Goal: Information Seeking & Learning: Find specific page/section

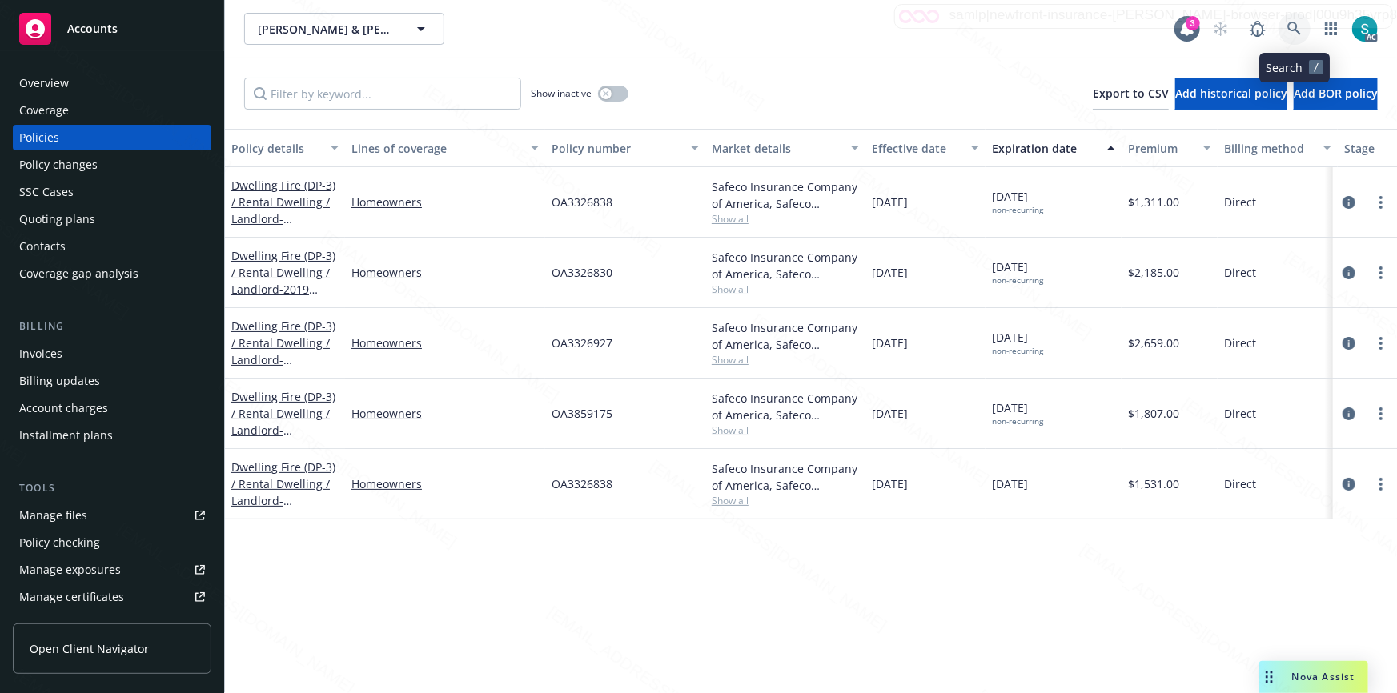
click at [1295, 30] on icon at bounding box center [1294, 29] width 14 height 14
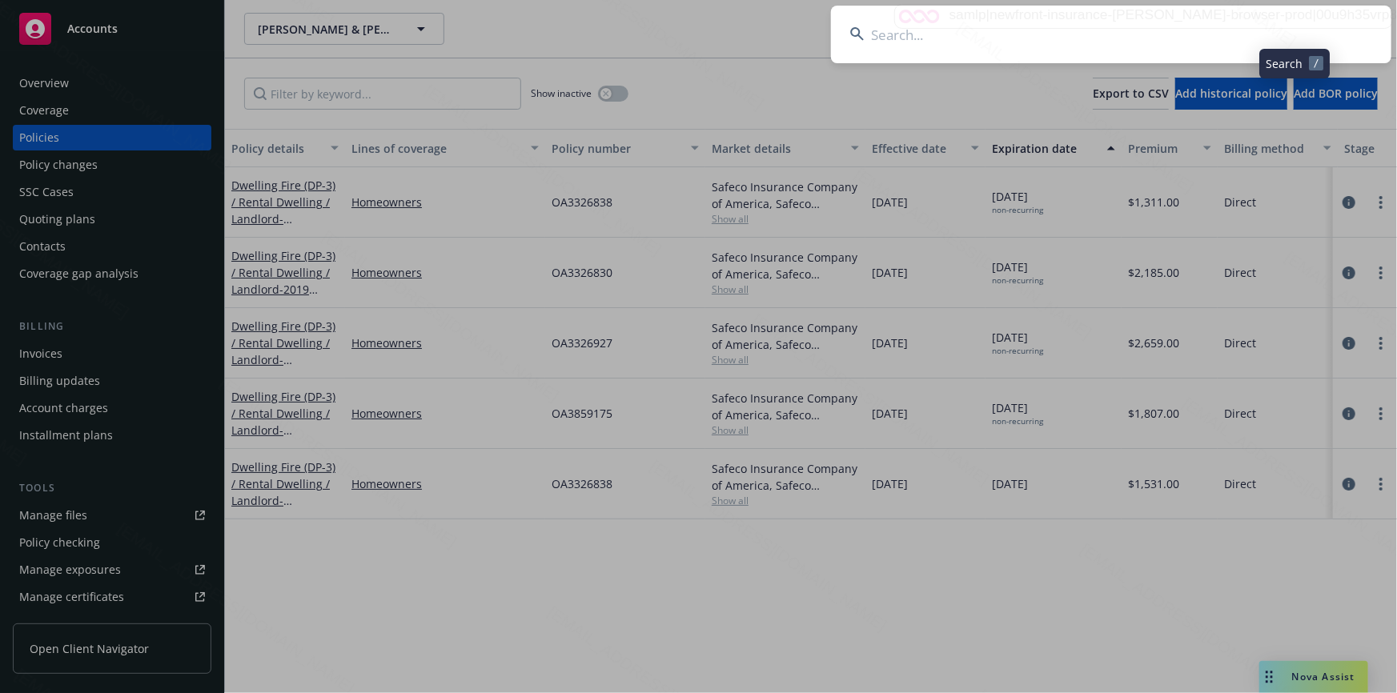
click at [1138, 28] on input at bounding box center [1111, 35] width 560 height 58
type input "[PERSON_NAME]"
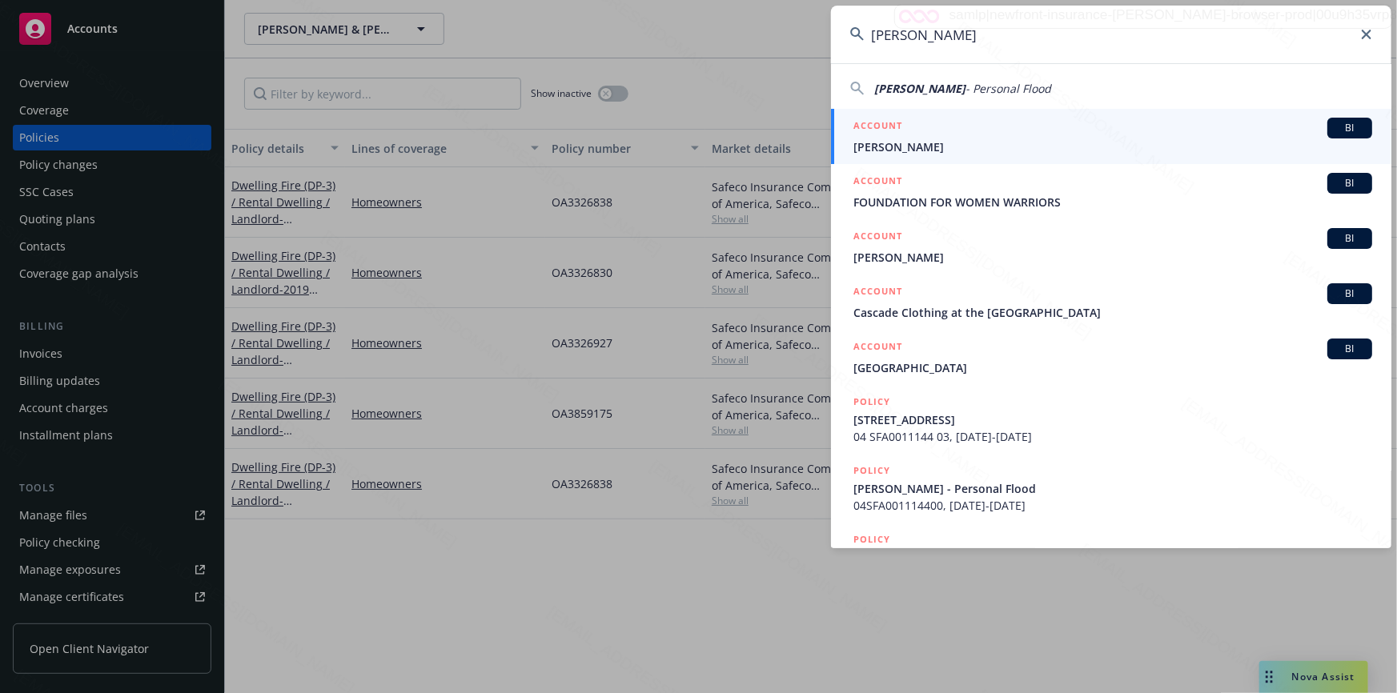
click at [936, 150] on span "[PERSON_NAME]" at bounding box center [1112, 146] width 519 height 17
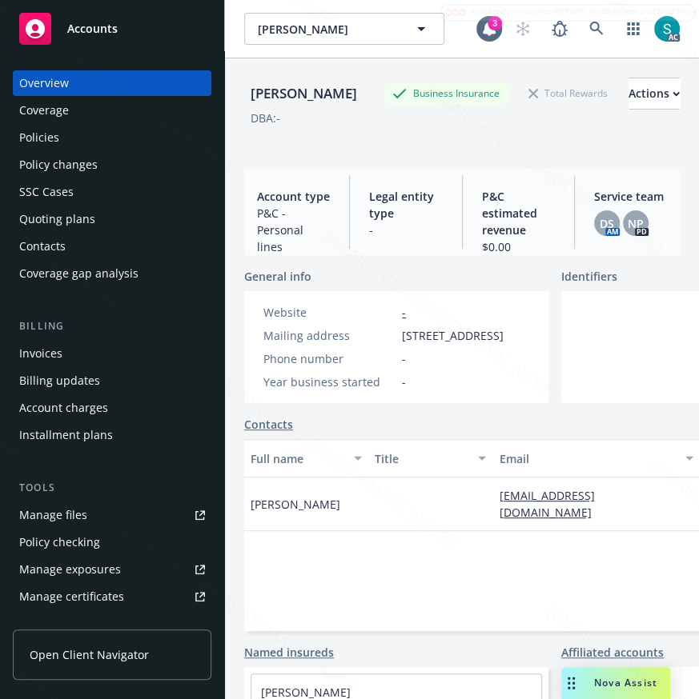
click at [275, 104] on div "[PERSON_NAME]" at bounding box center [303, 93] width 119 height 21
copy div "[PERSON_NAME]"
click at [50, 137] on div "Policies" at bounding box center [39, 138] width 40 height 26
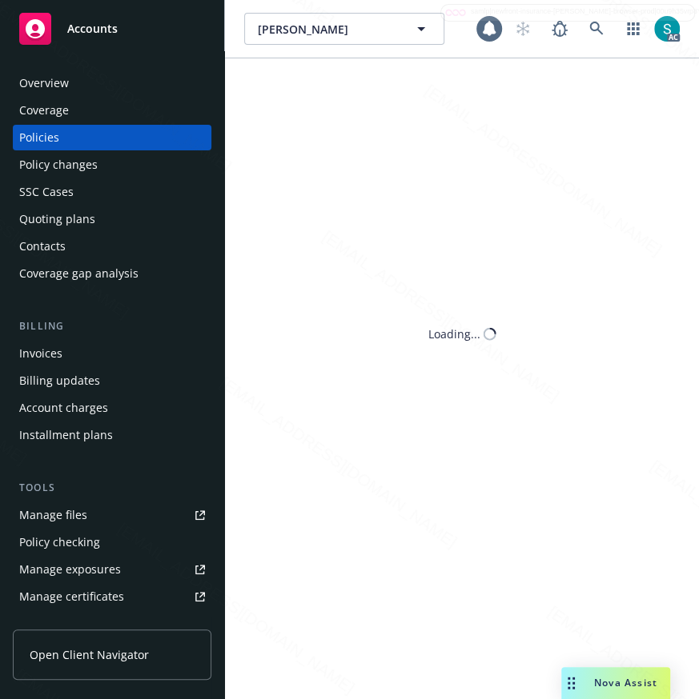
click at [50, 137] on div "Policies" at bounding box center [39, 138] width 40 height 26
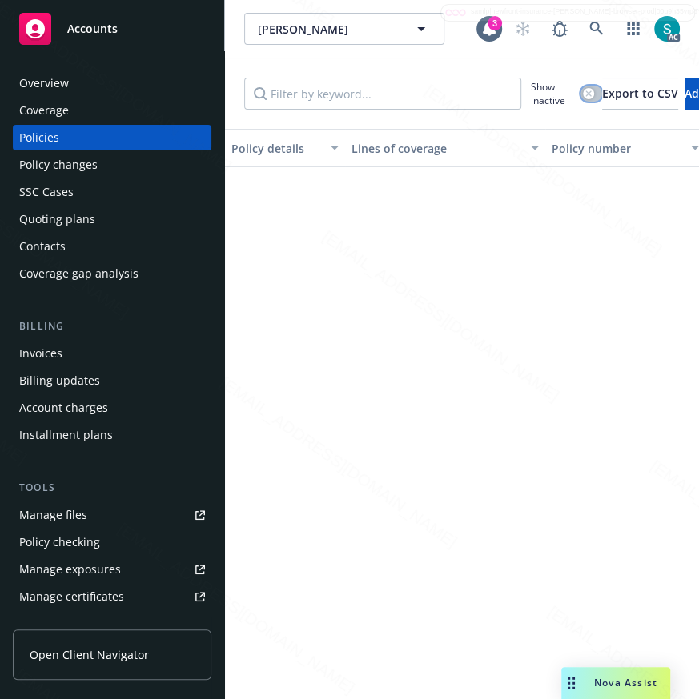
click at [586, 95] on icon "button" at bounding box center [588, 93] width 6 height 6
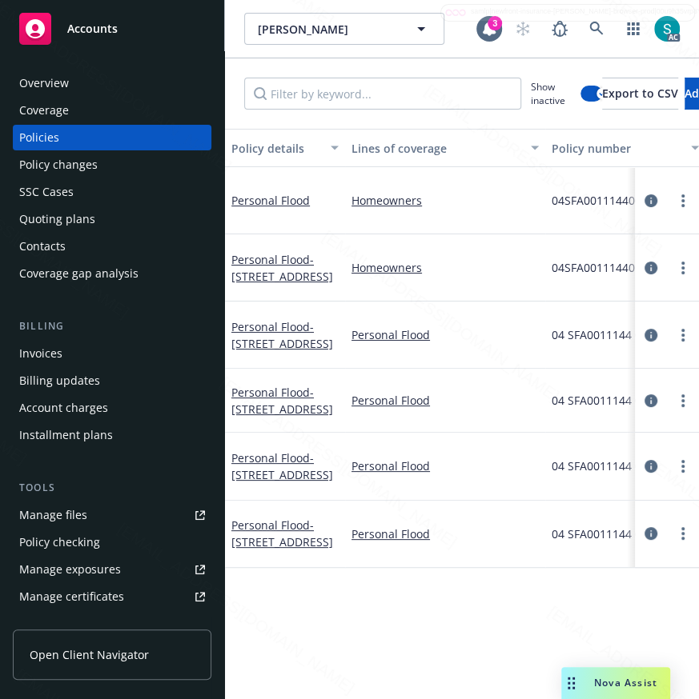
click at [575, 555] on div "04 SFA0011144 05" at bounding box center [625, 534] width 160 height 67
click at [579, 543] on span "04 SFA0011144 05" at bounding box center [599, 534] width 96 height 17
copy span "04 SFA0011144 05"
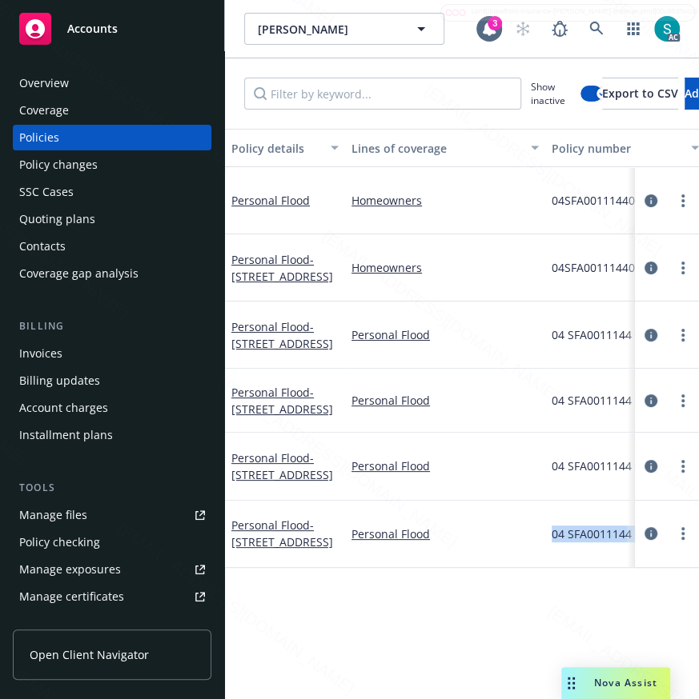
click at [67, 80] on div "Overview" at bounding box center [44, 83] width 50 height 26
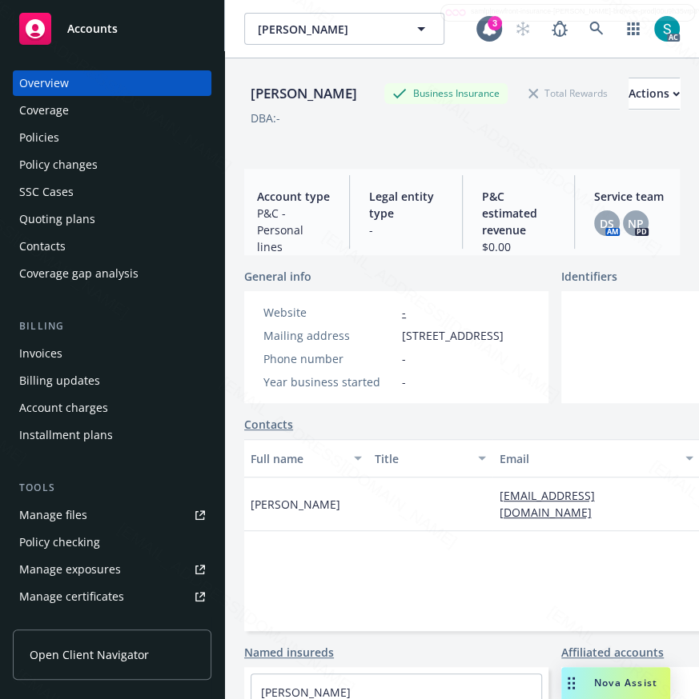
click at [50, 130] on div "Policies" at bounding box center [39, 138] width 40 height 26
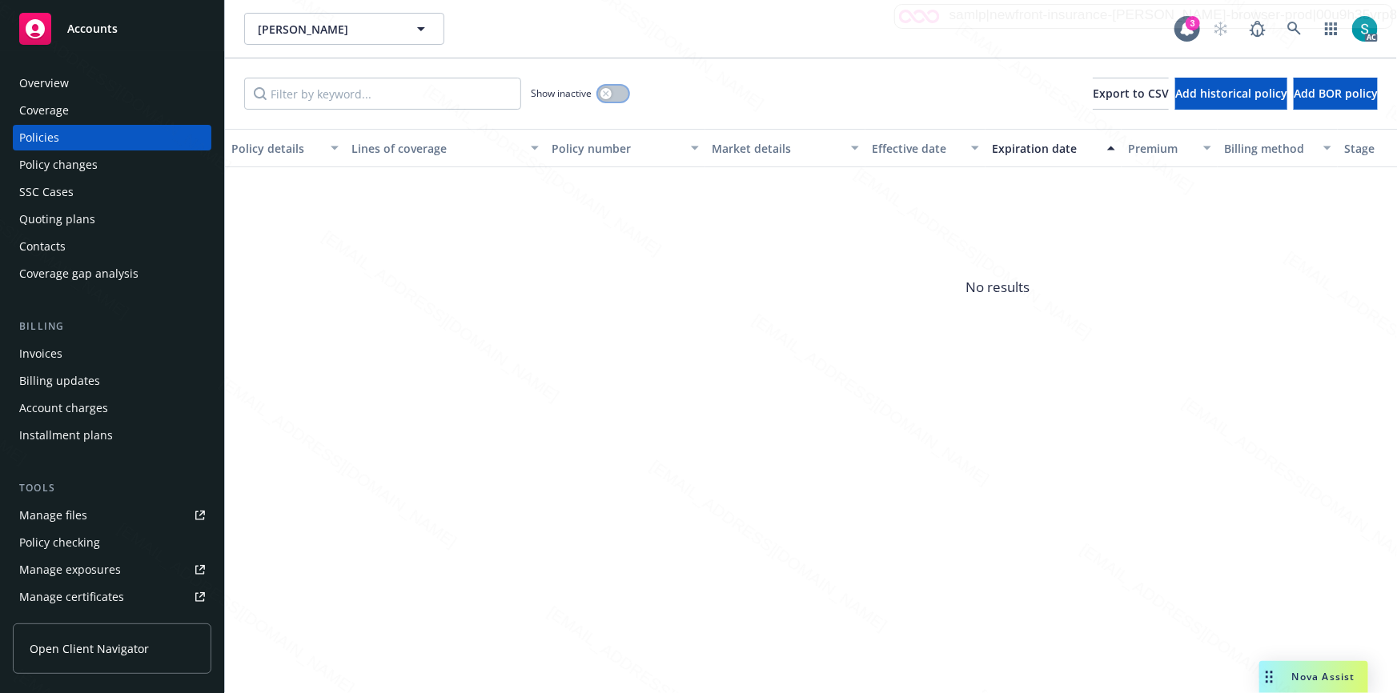
click at [615, 92] on button "button" at bounding box center [613, 94] width 30 height 16
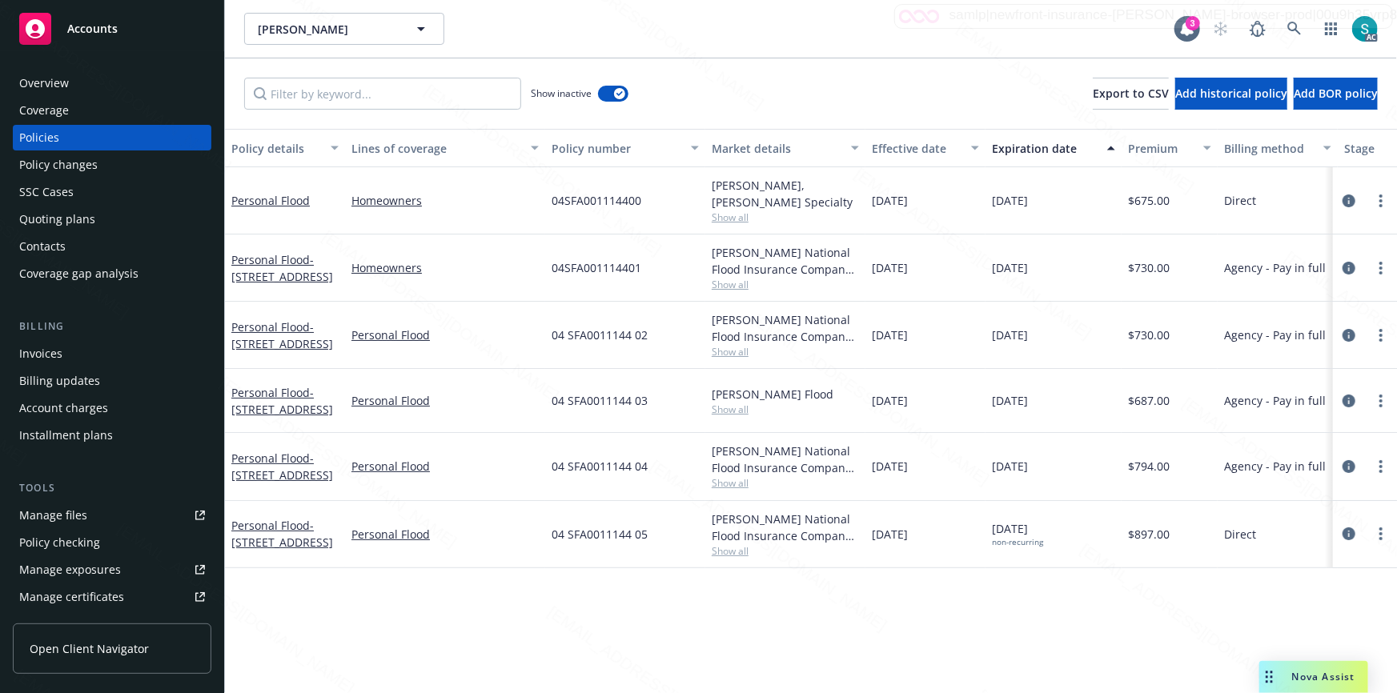
click at [625, 543] on span "04 SFA0011144 05" at bounding box center [599, 534] width 96 height 17
copy span "04 SFA0011144 05"
click at [727, 530] on div "[PERSON_NAME] National Flood Insurance Company, [PERSON_NAME] Flood" at bounding box center [784, 528] width 147 height 34
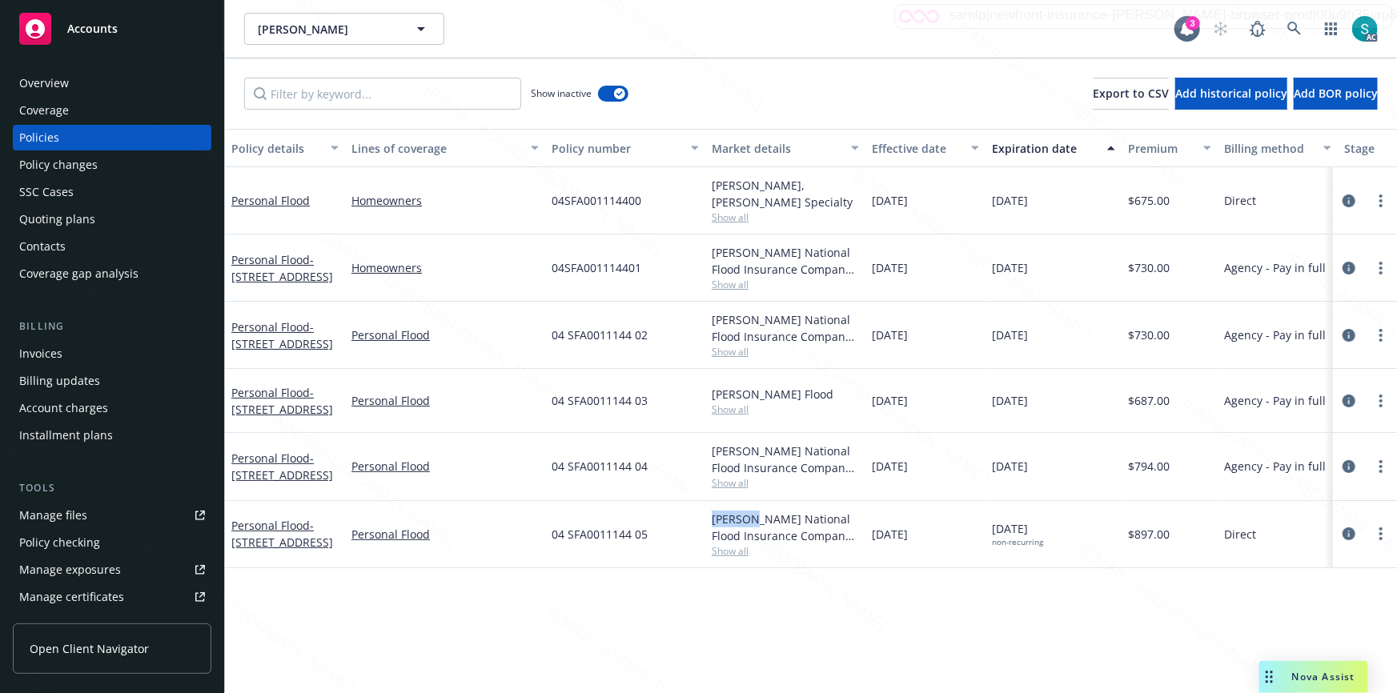
click at [727, 530] on div "[PERSON_NAME] National Flood Insurance Company, [PERSON_NAME] Flood" at bounding box center [784, 528] width 147 height 34
click at [291, 546] on span "- [STREET_ADDRESS]" at bounding box center [282, 534] width 102 height 32
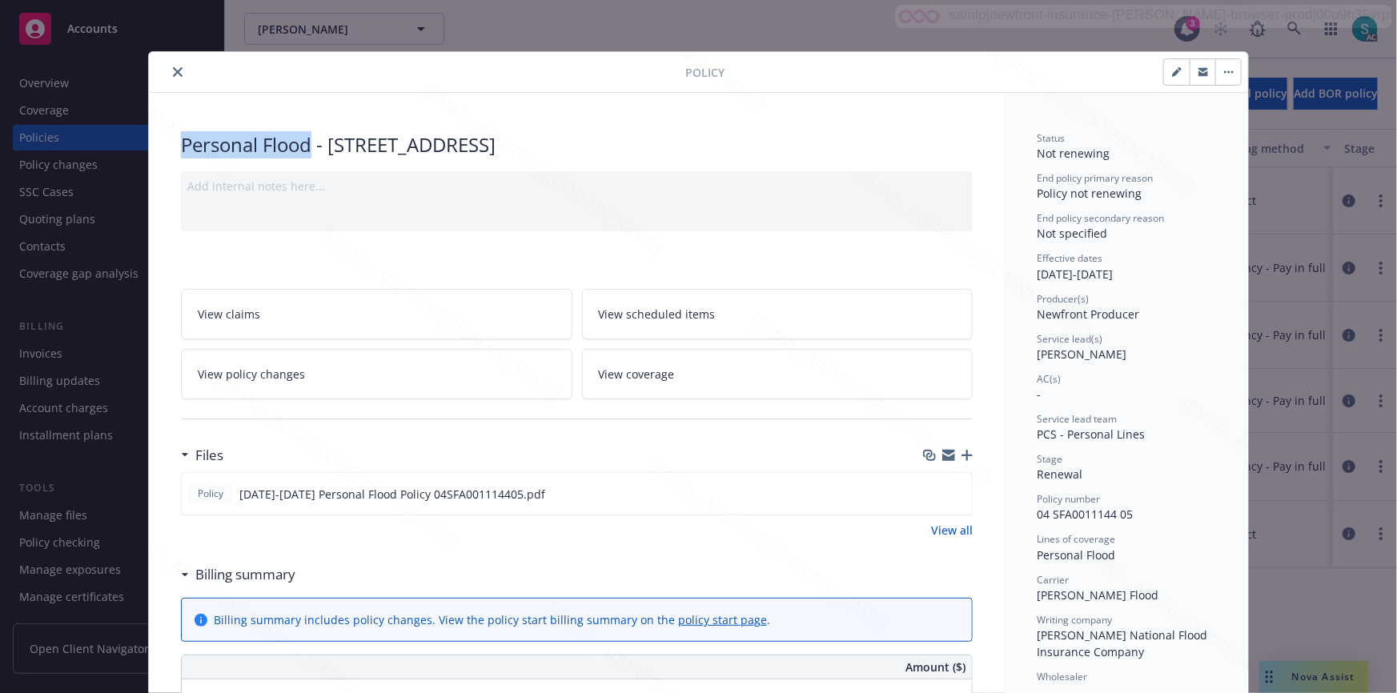
drag, startPoint x: 307, startPoint y: 144, endPoint x: 176, endPoint y: 141, distance: 131.3
click at [181, 141] on div "Personal Flood - [STREET_ADDRESS]" at bounding box center [576, 144] width 791 height 27
copy div "Personal Flood"
click at [1072, 349] on span "[PERSON_NAME]" at bounding box center [1081, 354] width 90 height 15
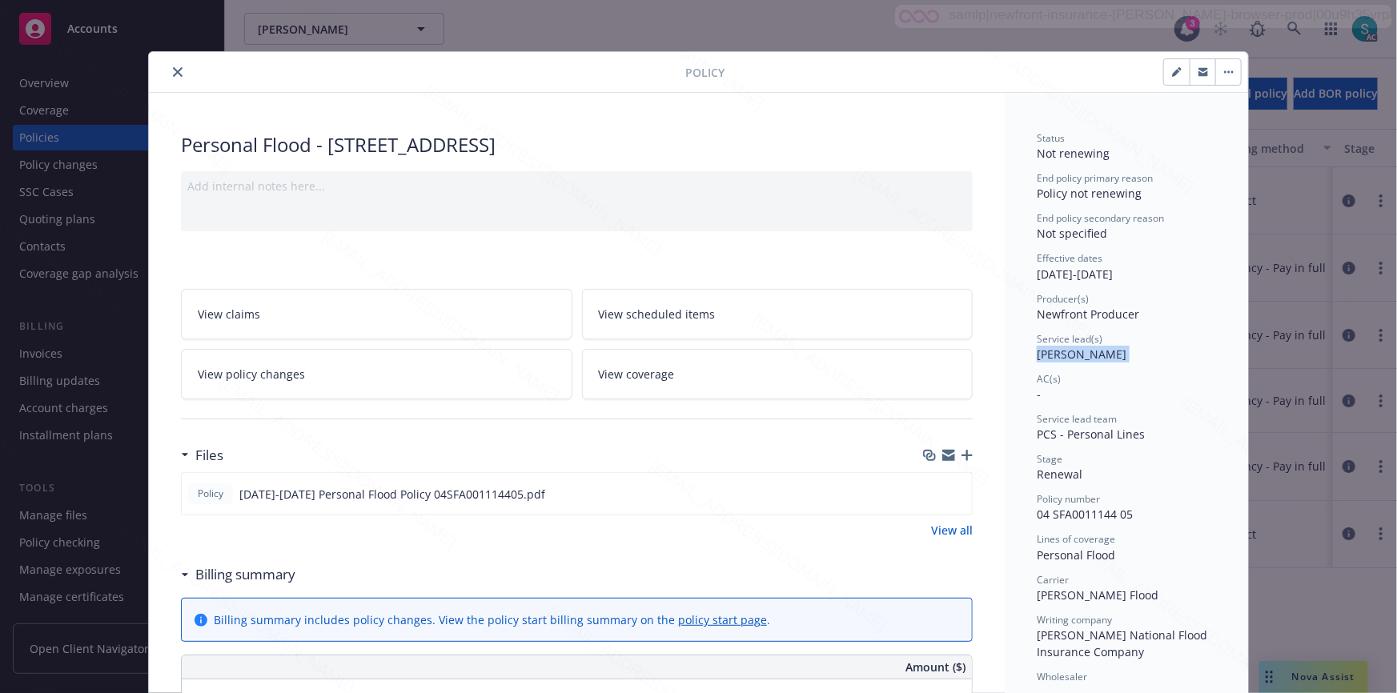
click at [1072, 349] on span "[PERSON_NAME]" at bounding box center [1081, 354] width 90 height 15
copy span "[PERSON_NAME]"
click at [174, 72] on icon "close" at bounding box center [178, 72] width 10 height 10
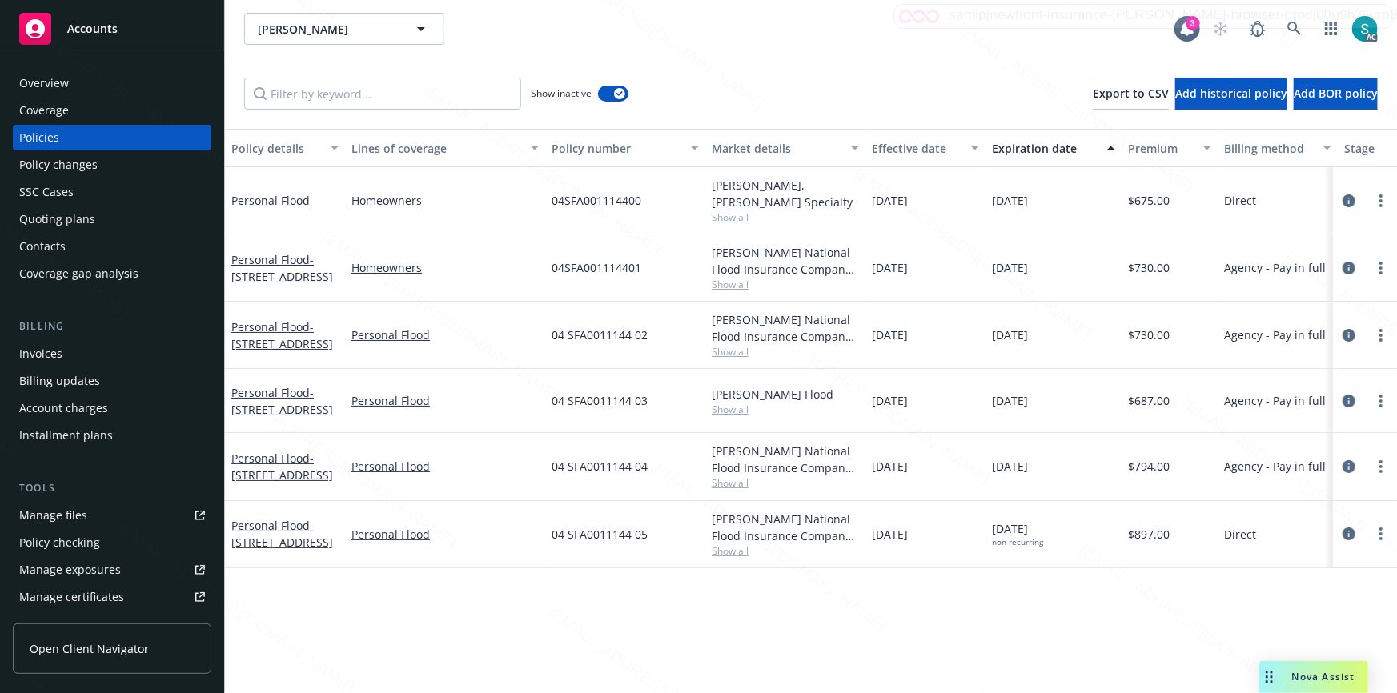
click at [122, 72] on div "Overview" at bounding box center [112, 83] width 186 height 26
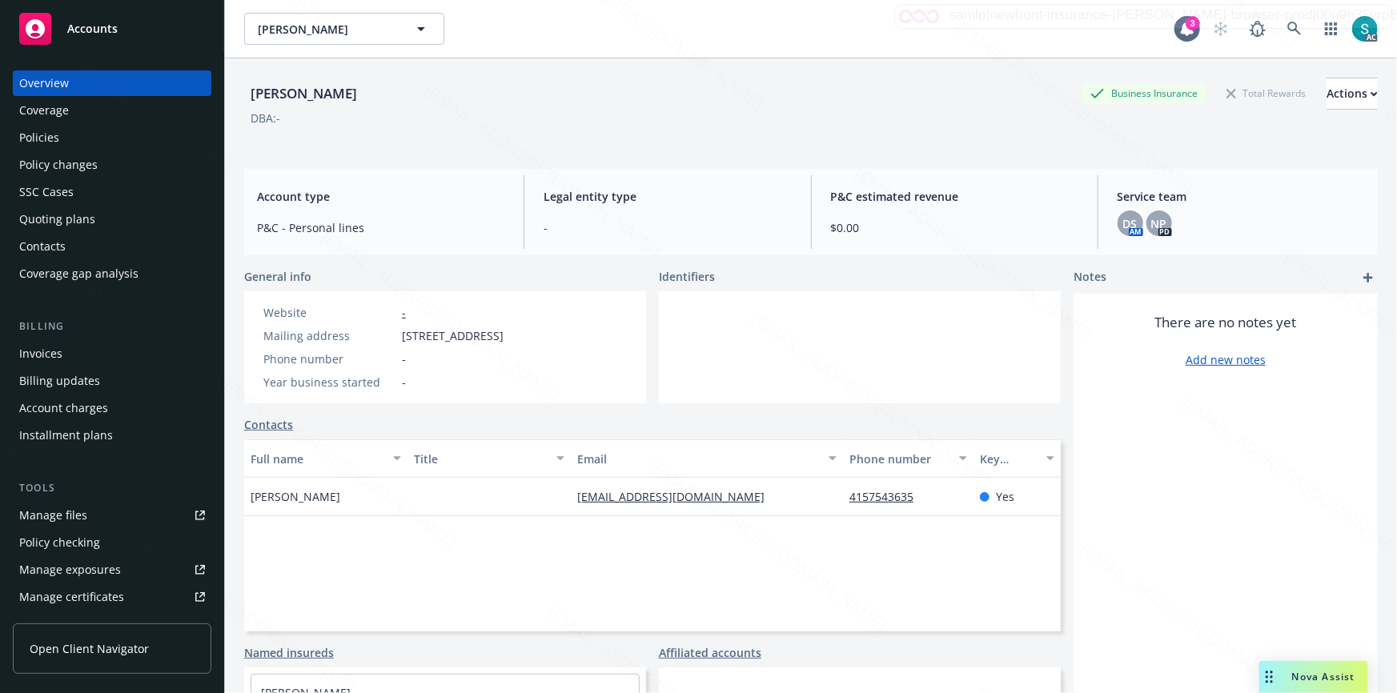
click at [559, 548] on div "Full name Title Email Phone number Key contact [PERSON_NAME] [EMAIL_ADDRESS][DO…" at bounding box center [652, 535] width 816 height 192
click at [711, 210] on div "Legal entity type -" at bounding box center [667, 212] width 273 height 74
